Goal: Task Accomplishment & Management: Use online tool/utility

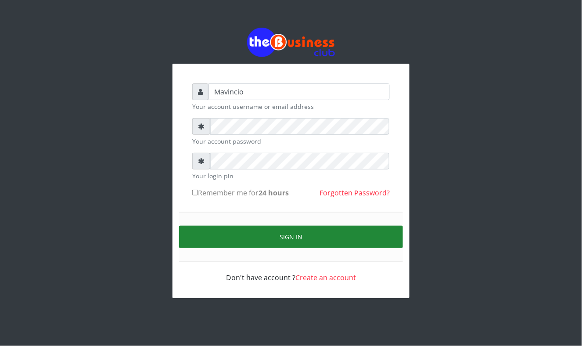
click at [292, 238] on button "Sign in" at bounding box center [291, 237] width 224 height 22
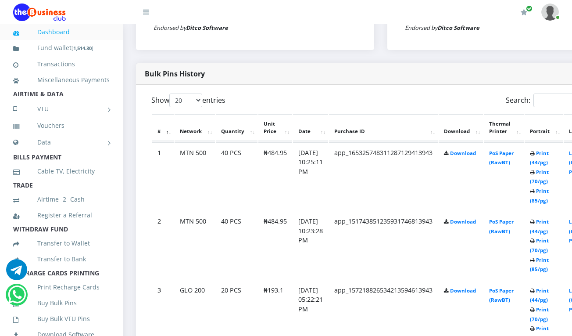
scroll to position [413, 0]
click at [548, 221] on link "Print (44/pg)" at bounding box center [539, 226] width 19 height 16
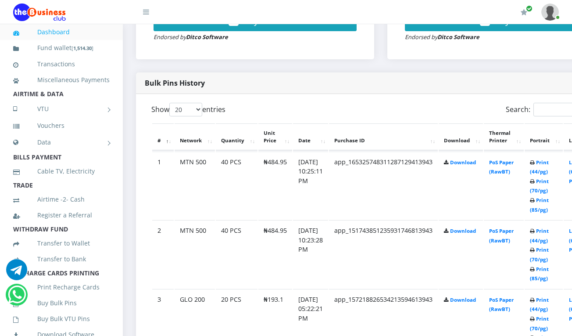
scroll to position [413, 0]
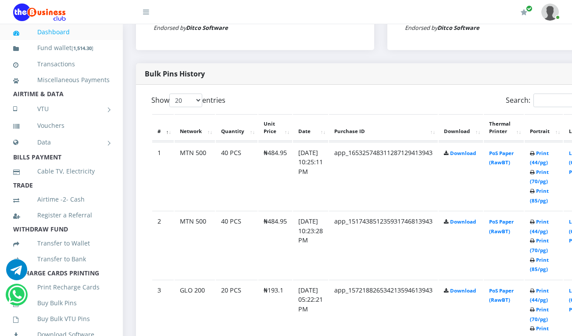
click at [508, 131] on th "Thermal Printer" at bounding box center [504, 127] width 40 height 27
